Goal: Task Accomplishment & Management: Complete application form

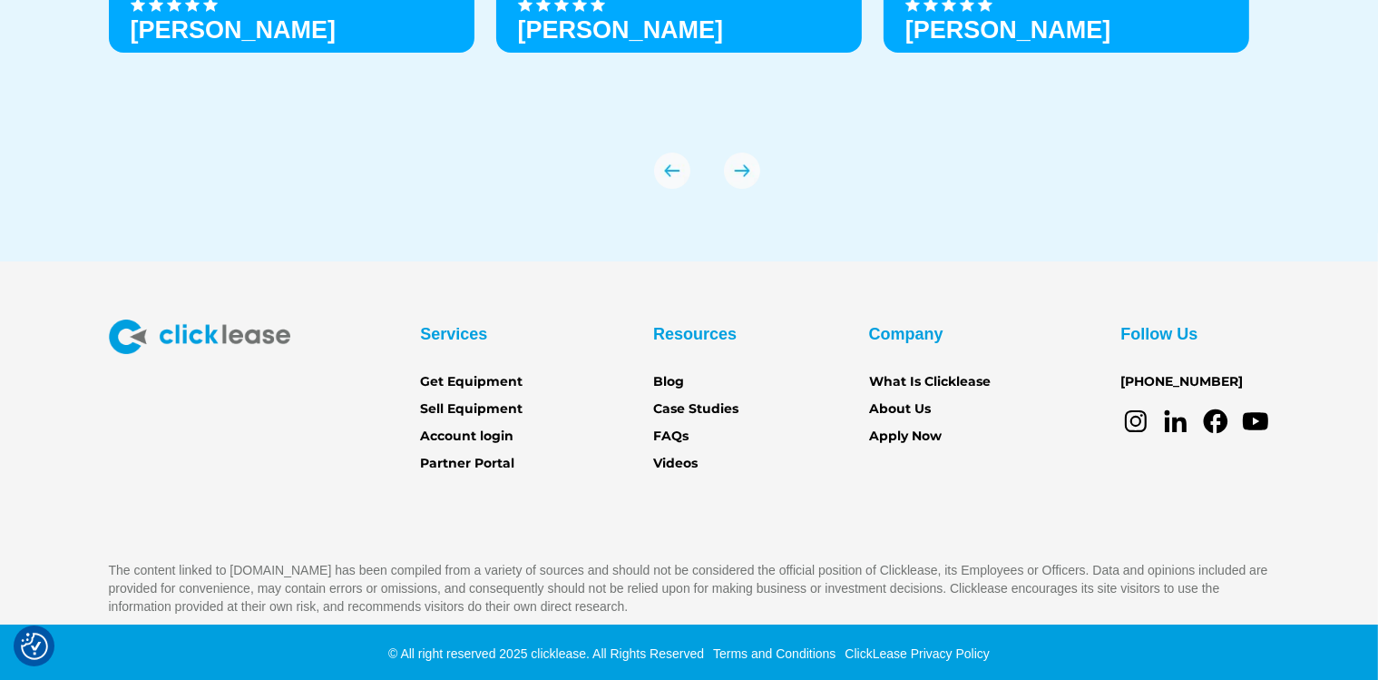
scroll to position [6453, 0]
click at [531, 678] on div "© All right reserved 2025 clicklease. All Rights Reserved Terms and Conditions …" at bounding box center [689, 653] width 1378 height 58
click at [505, 463] on link "Partner Portal" at bounding box center [467, 464] width 94 height 20
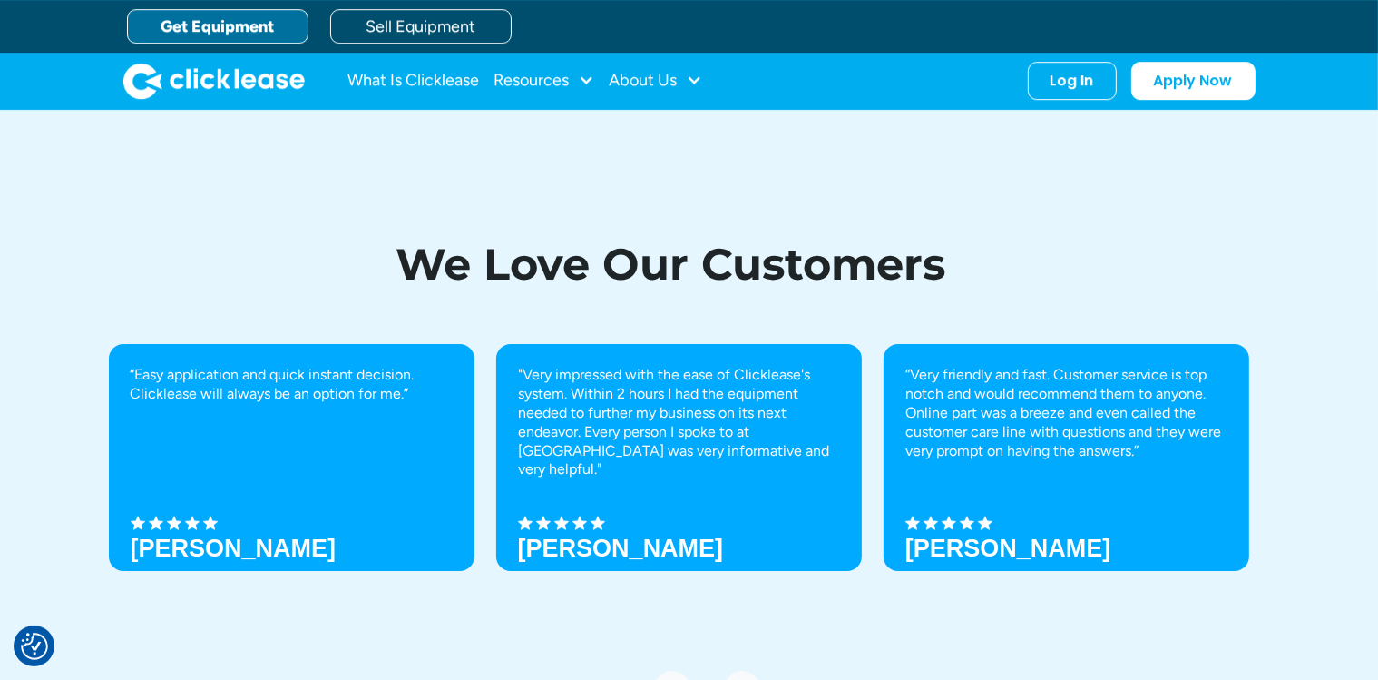
scroll to position [5839, 0]
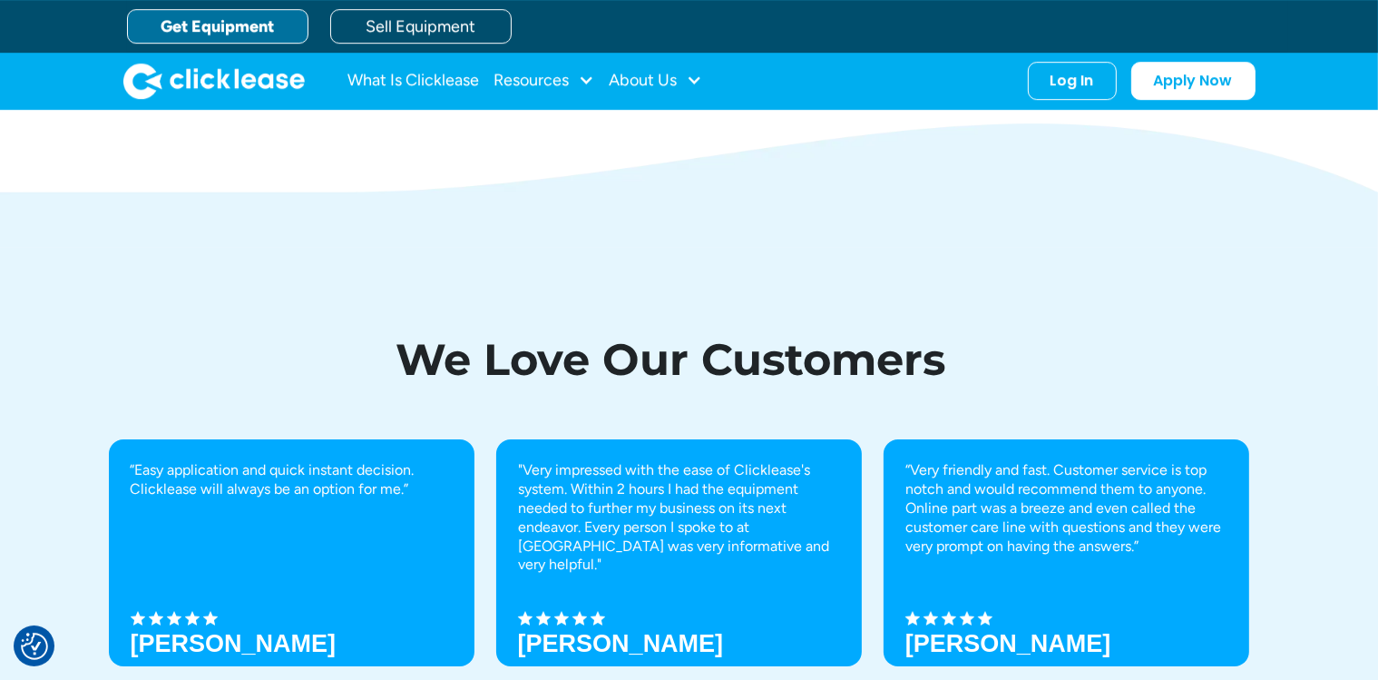
click at [590, 439] on div "“Easy application and quick instant decision. Clicklease will always be an opti…" at bounding box center [690, 620] width 1162 height 363
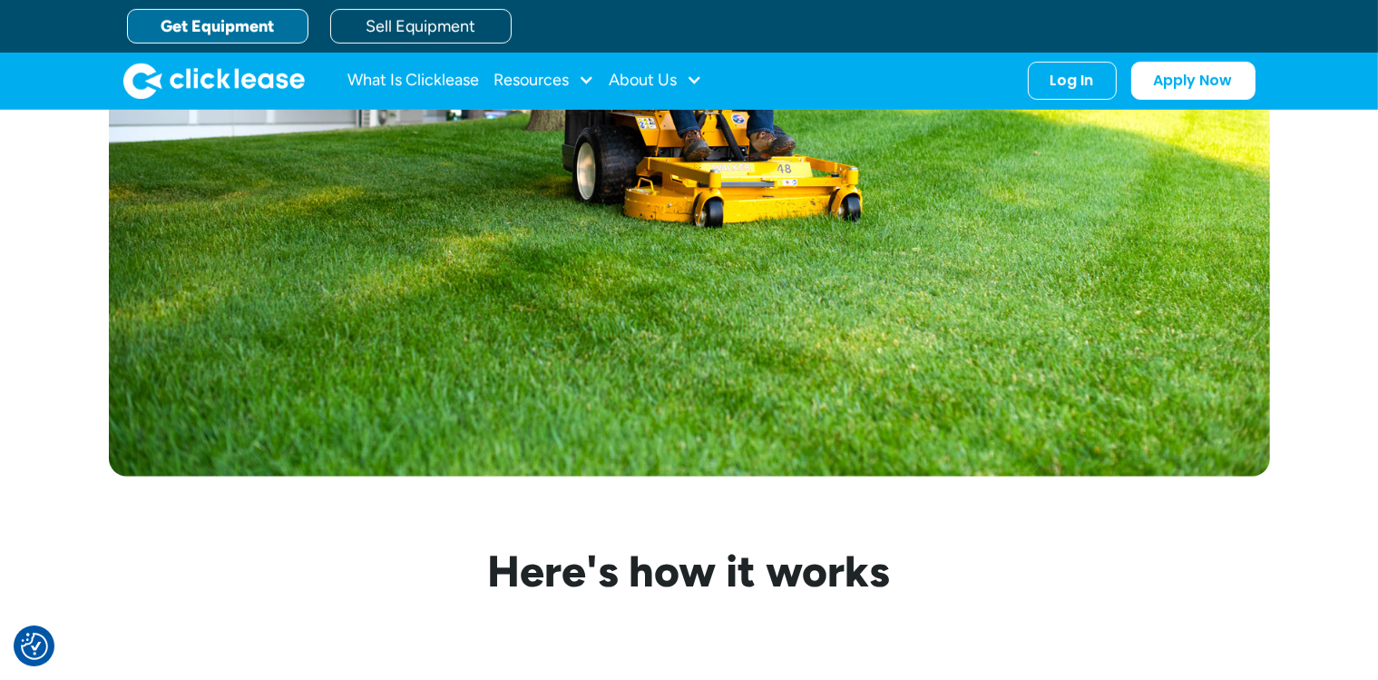
scroll to position [0, 0]
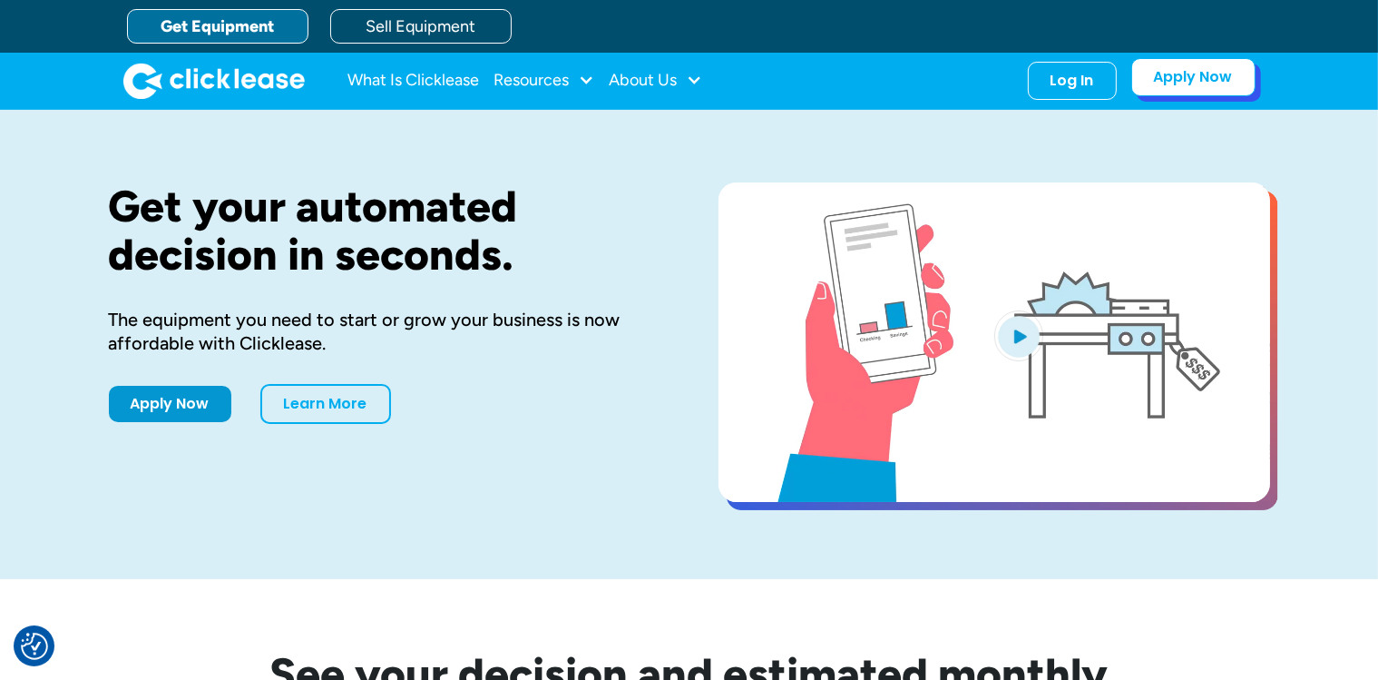
click at [1199, 76] on link "Apply Now" at bounding box center [1194, 77] width 124 height 38
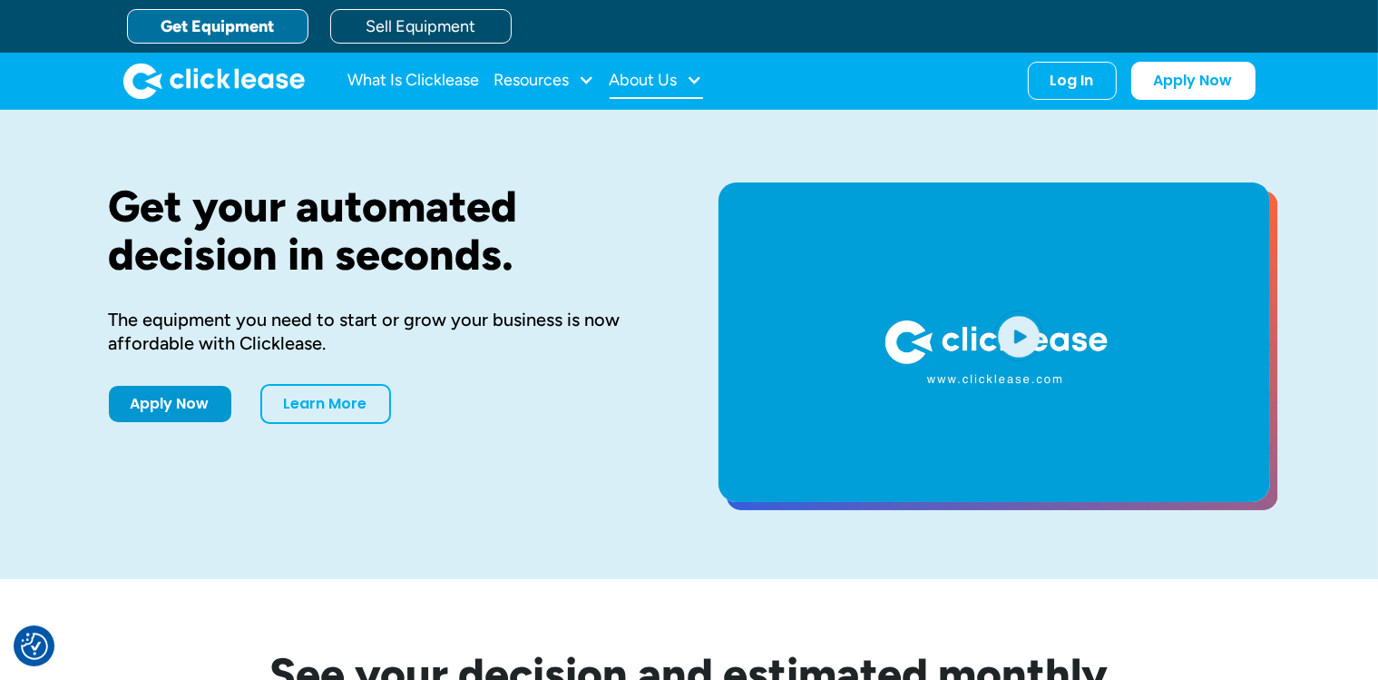
click at [699, 82] on div at bounding box center [695, 80] width 16 height 16
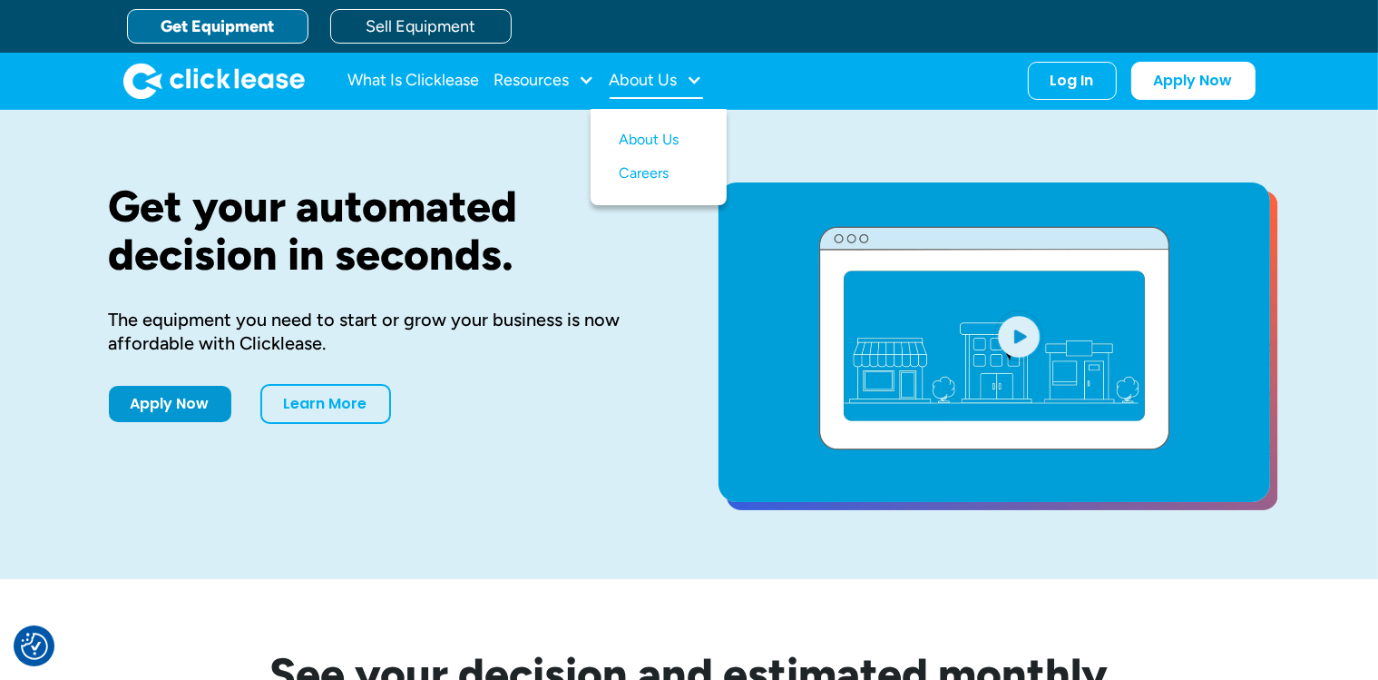
click at [702, 82] on div at bounding box center [695, 80] width 16 height 16
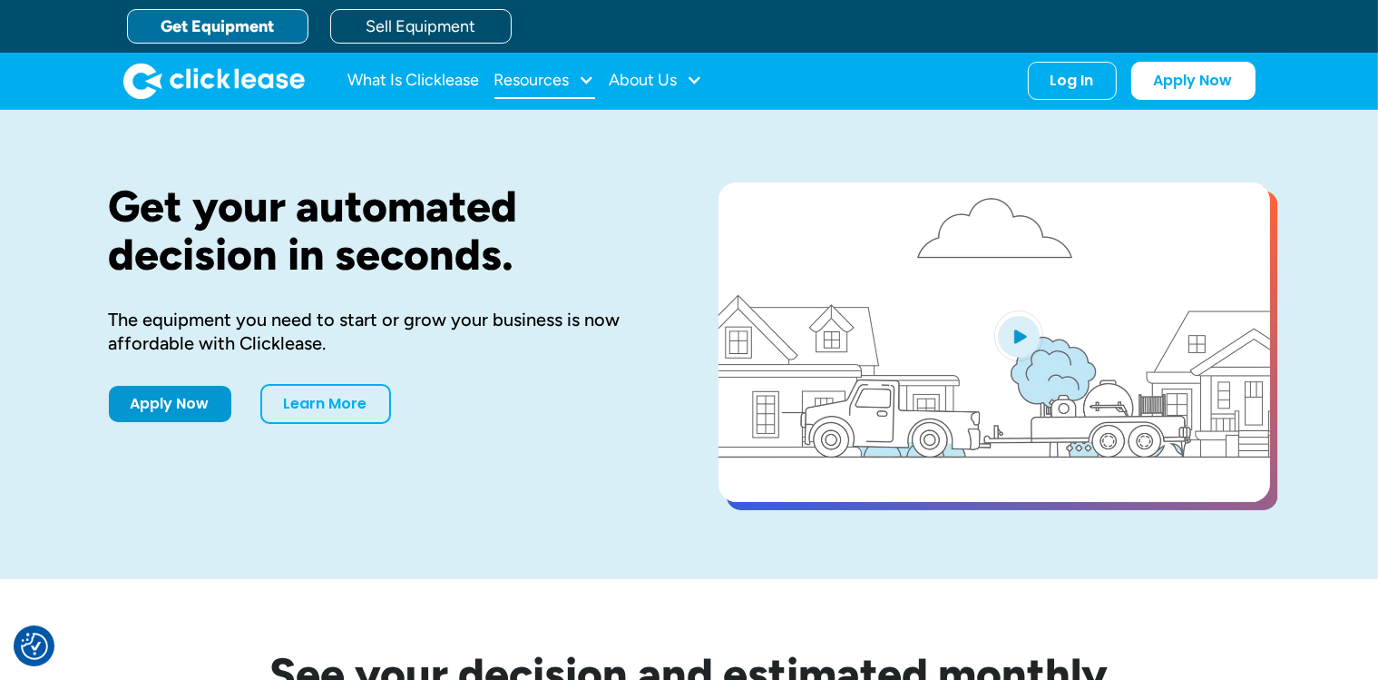
click at [585, 82] on div at bounding box center [587, 80] width 16 height 16
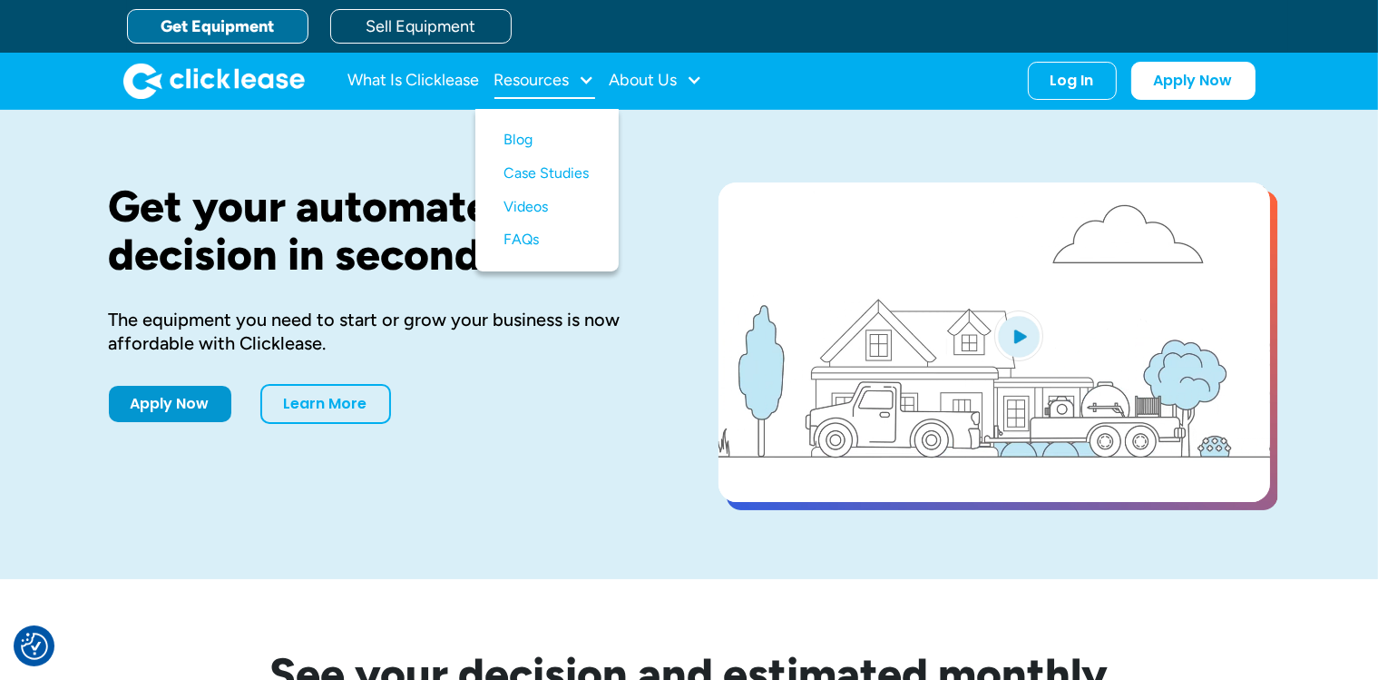
click at [592, 82] on div at bounding box center [587, 80] width 16 height 16
